Goal: Information Seeking & Learning: Learn about a topic

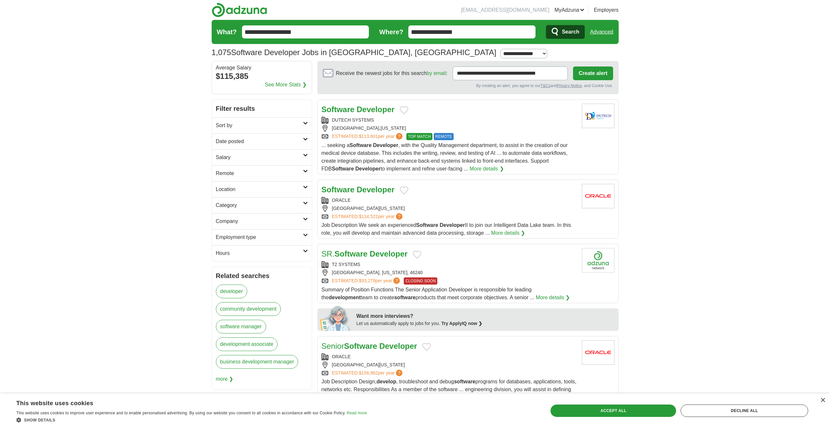
click at [235, 126] on h2 "Sort by" at bounding box center [259, 126] width 87 height 8
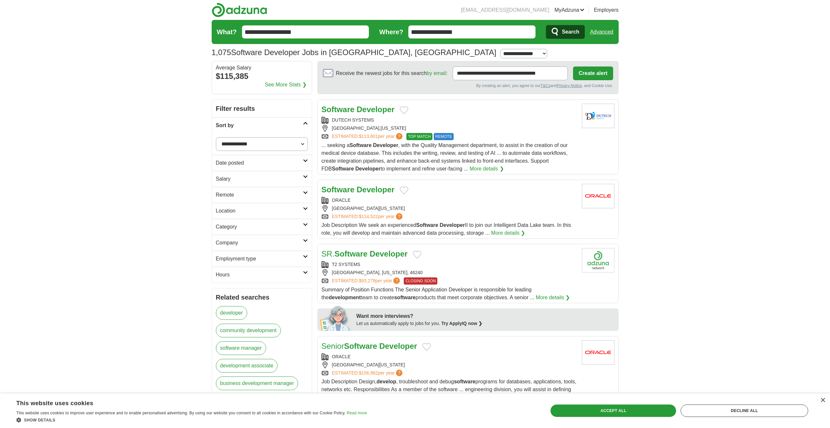
click at [236, 126] on h2 "Sort by" at bounding box center [259, 126] width 87 height 8
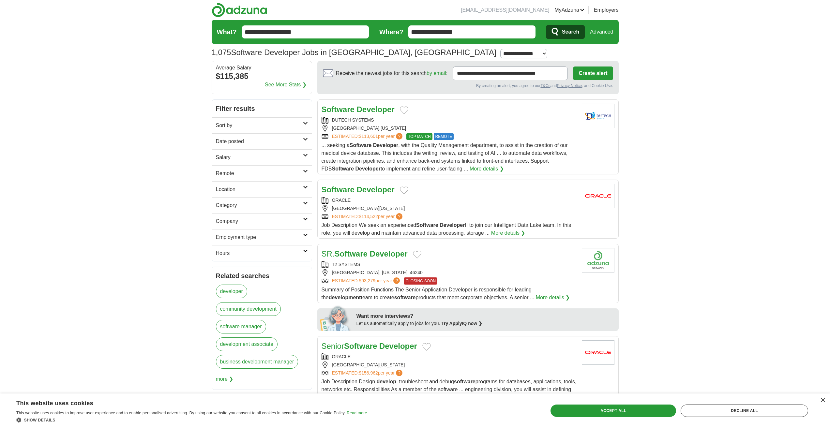
click at [235, 188] on h2 "Location" at bounding box center [259, 190] width 87 height 8
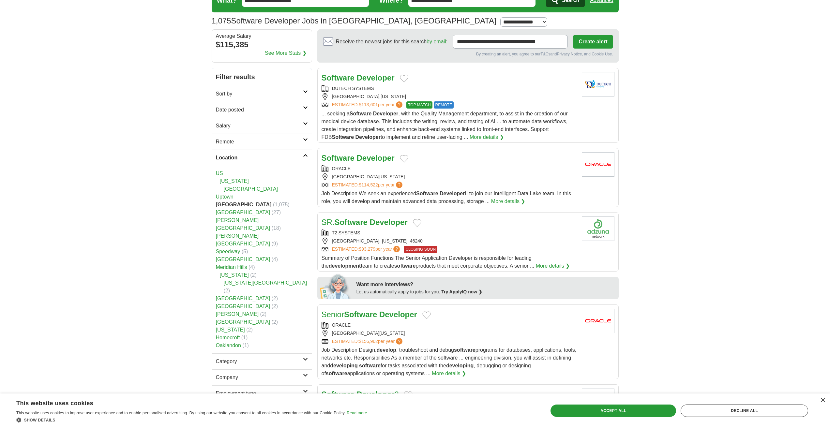
scroll to position [33, 0]
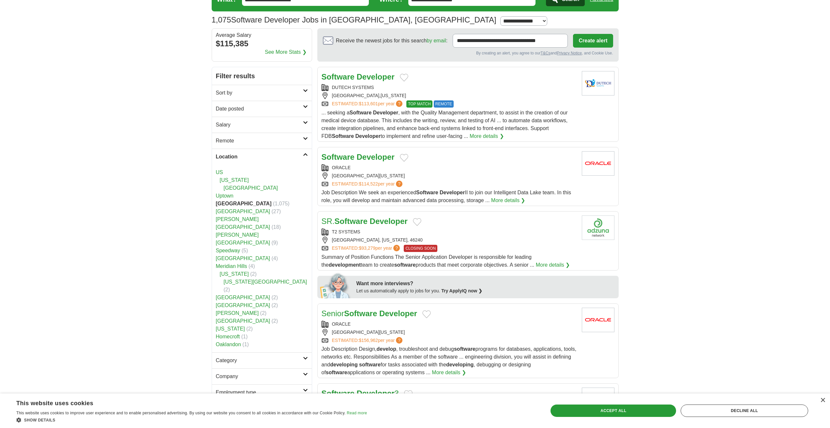
click at [239, 157] on h2 "Location" at bounding box center [259, 157] width 87 height 8
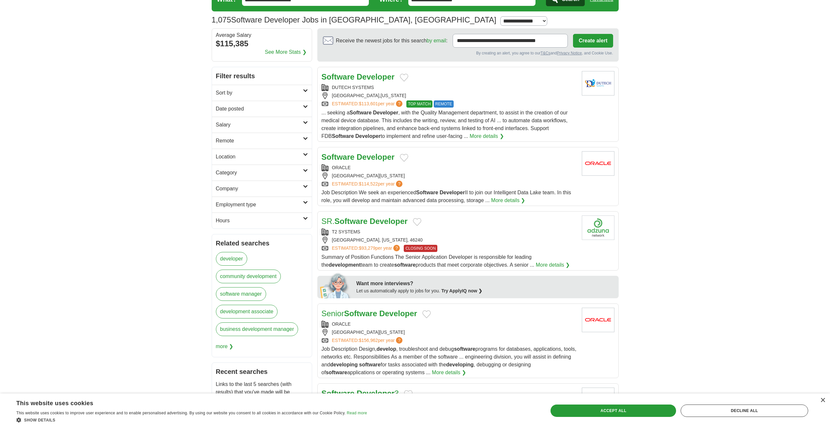
click at [239, 157] on h2 "Location" at bounding box center [259, 157] width 87 height 8
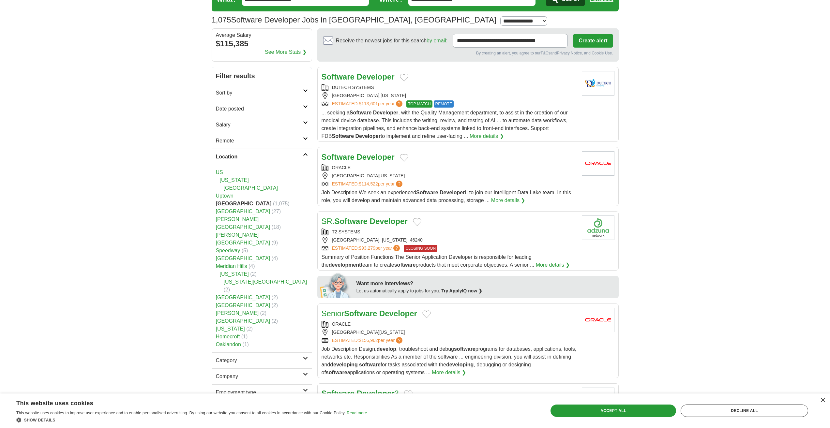
click at [239, 157] on h2 "Location" at bounding box center [259, 157] width 87 height 8
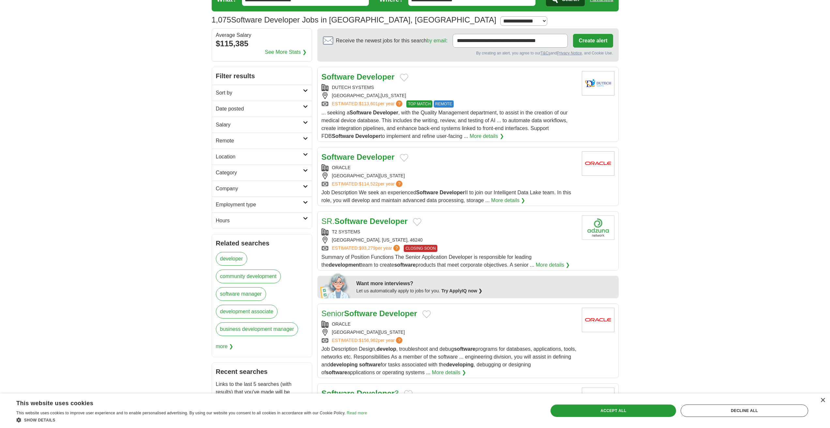
click at [233, 112] on h2 "Date posted" at bounding box center [259, 109] width 87 height 8
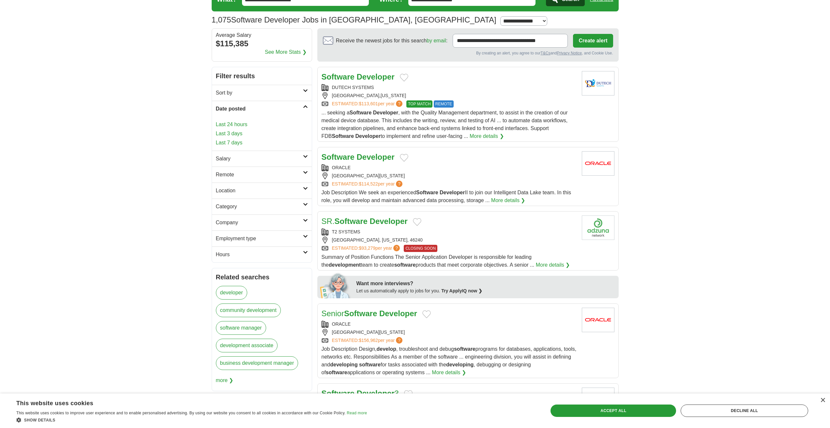
click at [233, 112] on h2 "Date posted" at bounding box center [259, 109] width 87 height 8
